Goal: Information Seeking & Learning: Check status

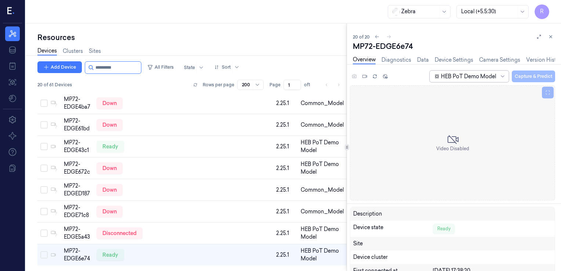
scroll to position [292, 0]
click at [501, 79] on div at bounding box center [502, 76] width 9 height 11
click at [220, 33] on div "Resources" at bounding box center [191, 37] width 309 height 10
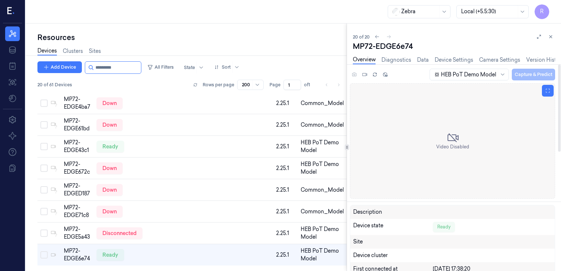
scroll to position [0, 0]
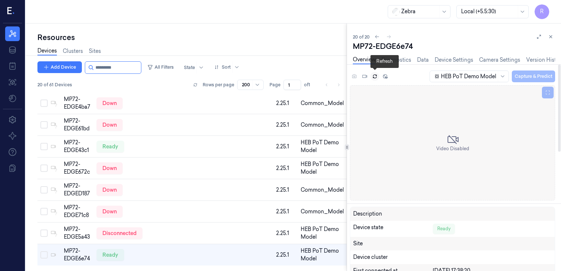
click at [375, 76] on icon at bounding box center [374, 76] width 5 height 5
click at [373, 75] on icon at bounding box center [374, 76] width 5 height 5
click at [366, 76] on icon at bounding box center [364, 76] width 5 height 3
click at [374, 76] on icon at bounding box center [374, 76] width 5 height 5
click at [375, 78] on icon at bounding box center [374, 76] width 5 height 5
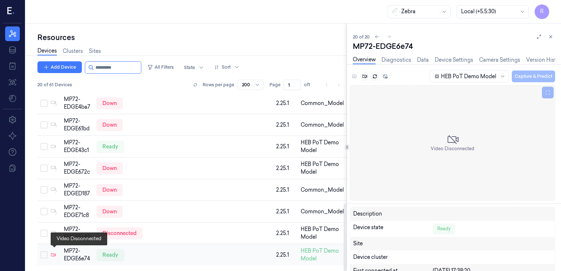
click at [54, 252] on icon at bounding box center [53, 254] width 5 height 5
click at [53, 252] on icon at bounding box center [53, 254] width 5 height 5
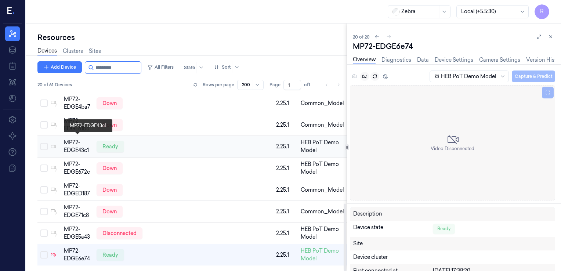
click at [73, 140] on div "MP72-EDGE43c1" at bounding box center [77, 146] width 27 height 15
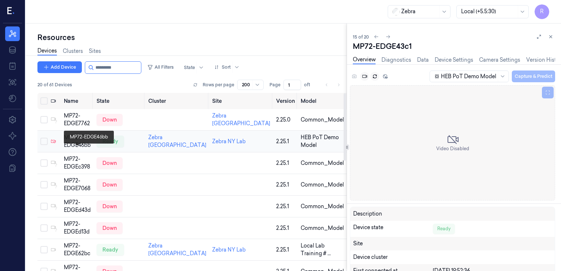
click at [75, 149] on div "MP72-EDGE46bb" at bounding box center [77, 141] width 27 height 15
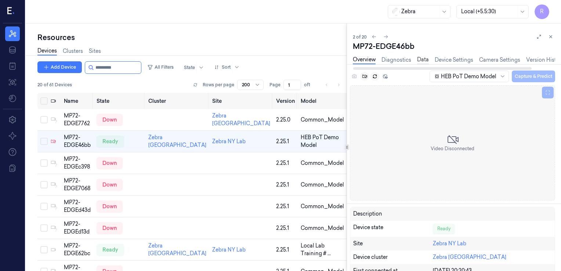
click at [422, 62] on link "Data" at bounding box center [423, 60] width 12 height 8
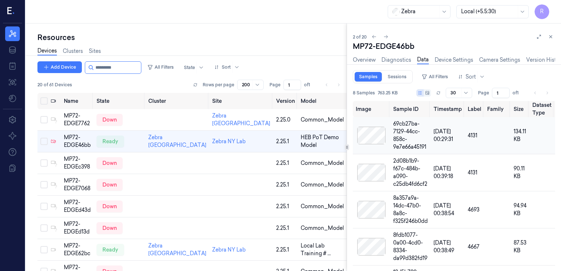
click at [370, 135] on div at bounding box center [371, 136] width 31 height 18
click at [377, 127] on div at bounding box center [371, 136] width 31 height 18
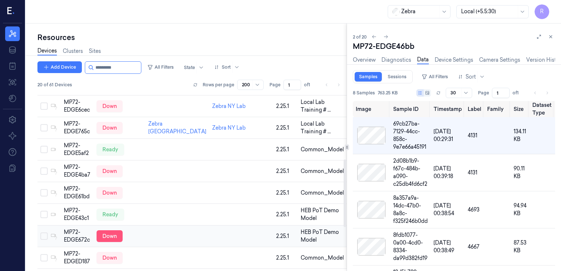
scroll to position [145, 0]
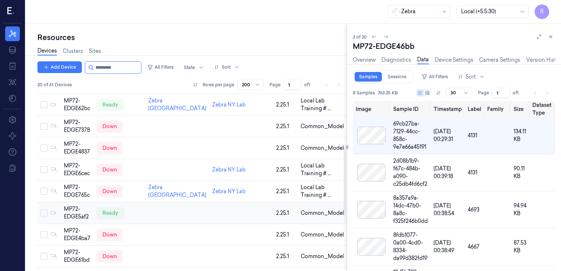
click at [71, 220] on div "MP72-EDGE5af2" at bounding box center [77, 212] width 27 height 15
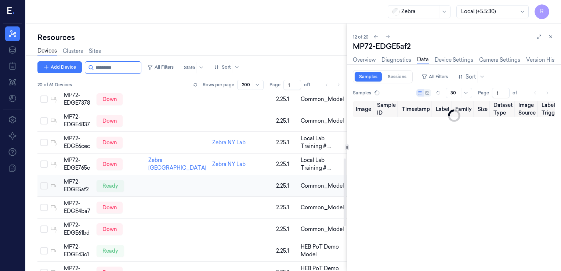
scroll to position [189, 0]
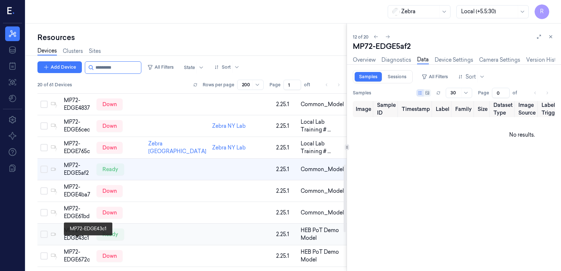
click at [76, 242] on div "MP72-EDGE43c1" at bounding box center [77, 234] width 27 height 15
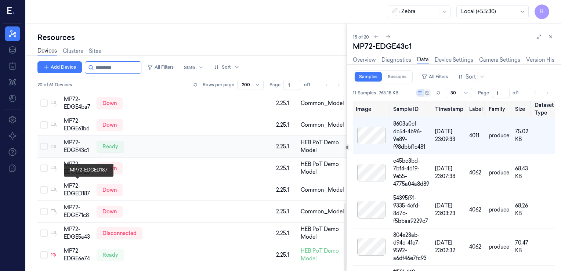
scroll to position [292, 0]
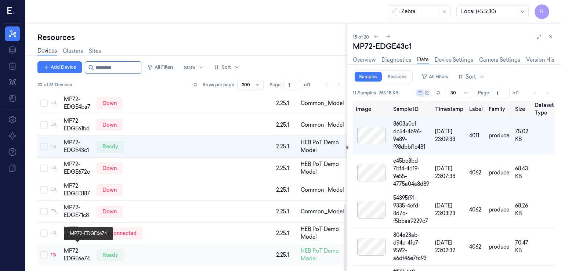
click at [71, 247] on div "MP72-EDGE6e74" at bounding box center [77, 254] width 27 height 15
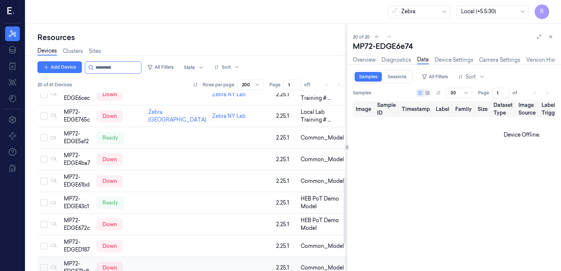
scroll to position [292, 0]
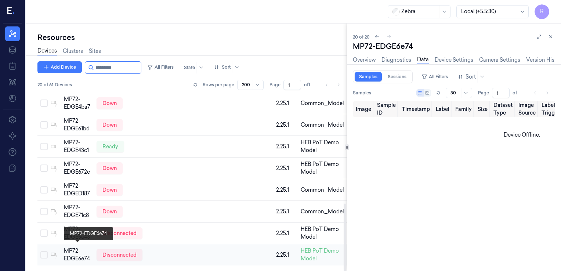
click at [73, 247] on div "MP72-EDGE6e74" at bounding box center [77, 254] width 27 height 15
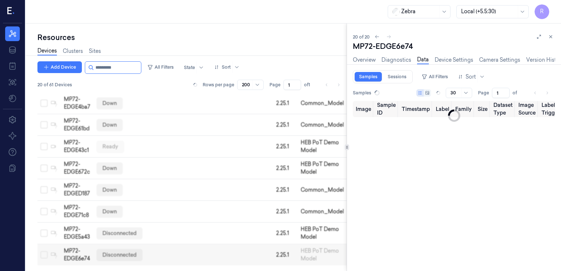
type input "0"
